Goal: Task Accomplishment & Management: Complete application form

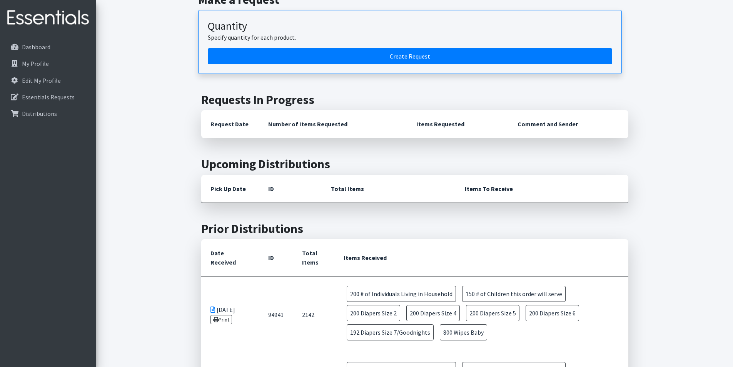
scroll to position [231, 0]
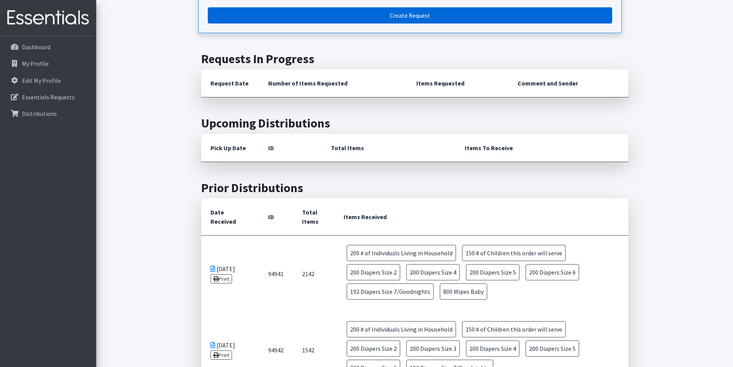
click at [270, 21] on link "Create Request" at bounding box center [410, 15] width 404 height 16
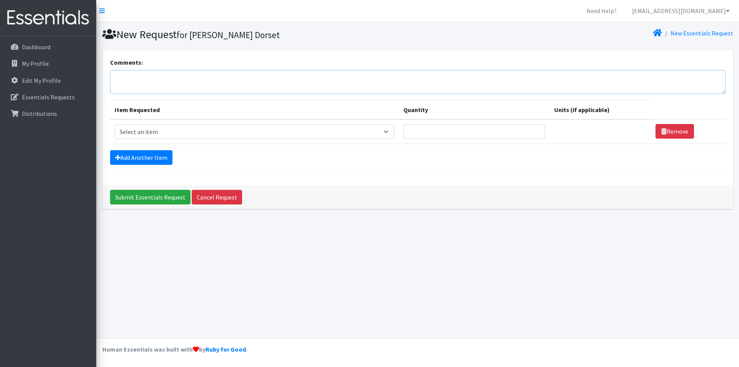
click at [155, 85] on textarea "Comments:" at bounding box center [417, 82] width 615 height 24
type textarea "Please label attention to"
click at [237, 159] on div "Add Another Item" at bounding box center [417, 157] width 615 height 15
click at [10, 279] on div "Dashboard My Profile Edit My Profile Essentials Requests Distributions" at bounding box center [48, 208] width 96 height 345
click at [319, 160] on div "Add Another Item" at bounding box center [417, 157] width 615 height 15
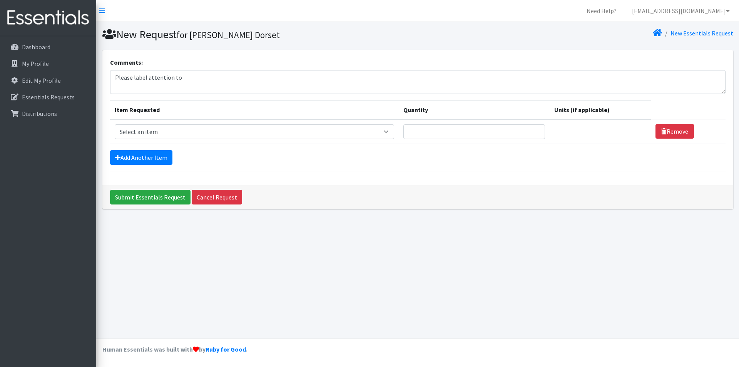
click at [147, 262] on div "New Request for [PERSON_NAME] Dorset New Essentials Request Comments: Please la…" at bounding box center [417, 180] width 643 height 316
drag, startPoint x: 135, startPoint y: 295, endPoint x: 83, endPoint y: 283, distance: 53.3
click at [135, 295] on div "New Request for [PERSON_NAME] Dorset New Essentials Request Comments: Please la…" at bounding box center [417, 180] width 643 height 316
click at [32, 276] on div "Dashboard My Profile Edit My Profile Essentials Requests Distributions" at bounding box center [48, 208] width 96 height 345
click at [23, 218] on div "Dashboard My Profile Edit My Profile Essentials Requests Distributions" at bounding box center [48, 208] width 96 height 345
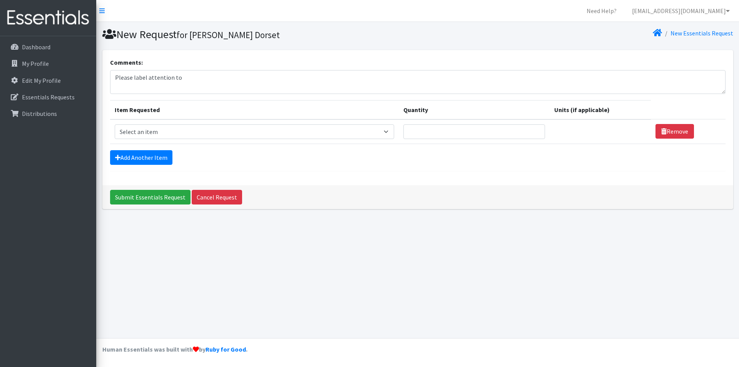
click at [54, 219] on div "Dashboard My Profile Edit My Profile Essentials Requests Distributions" at bounding box center [48, 208] width 96 height 345
